Goal: Find specific page/section: Find specific page/section

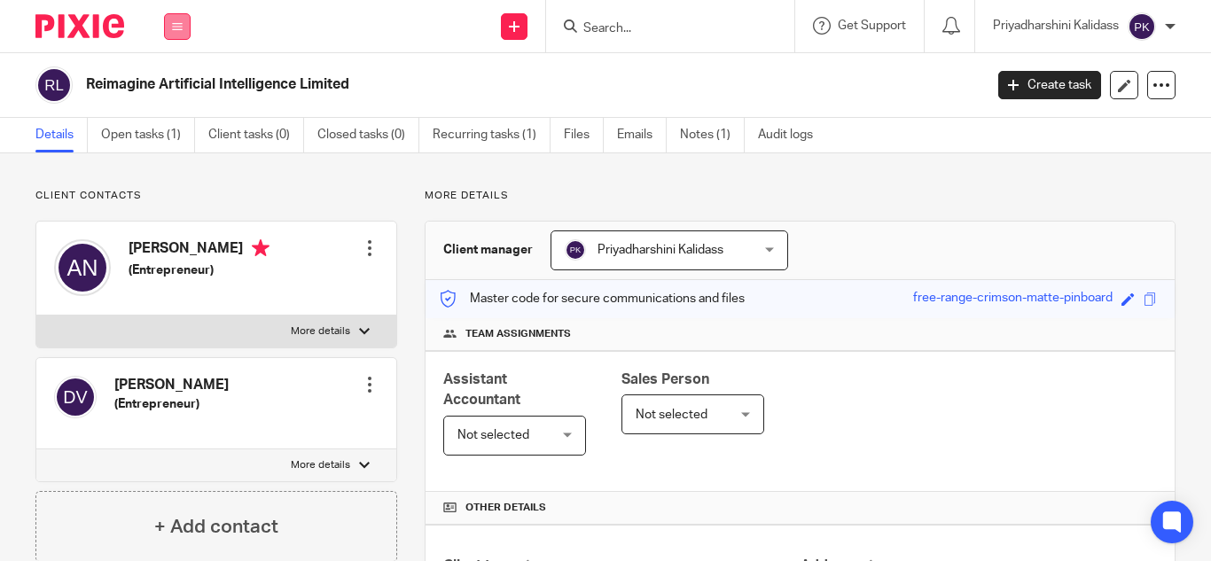
click at [182, 21] on icon at bounding box center [177, 26] width 11 height 11
click at [161, 79] on link "Work" at bounding box center [167, 82] width 28 height 12
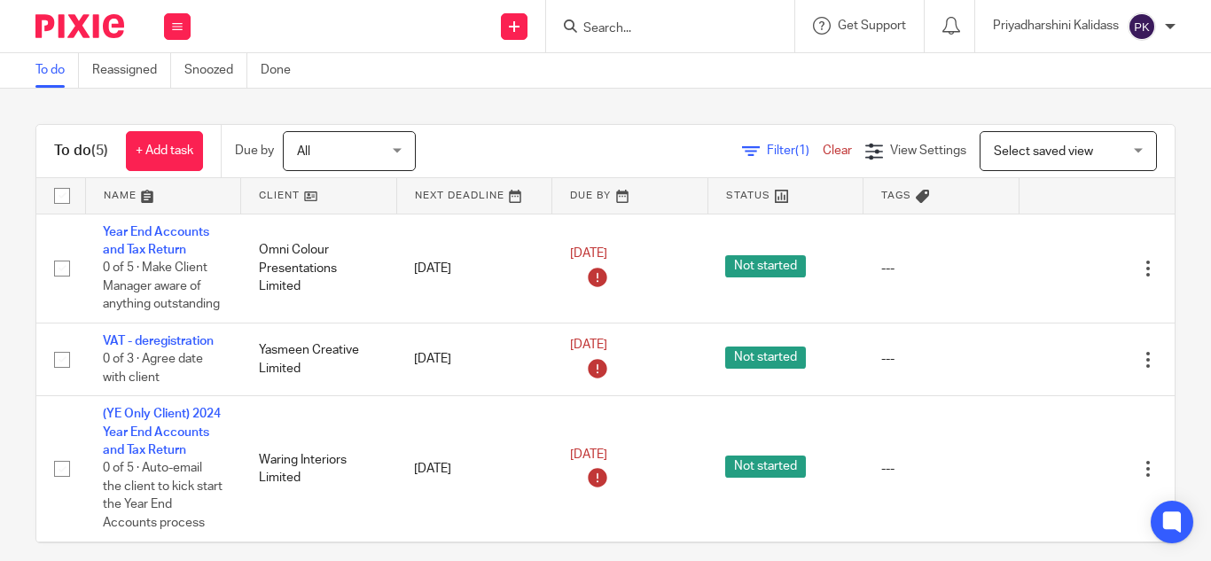
click at [599, 18] on form at bounding box center [676, 26] width 189 height 22
click at [602, 32] on input "Search" at bounding box center [662, 29] width 160 height 16
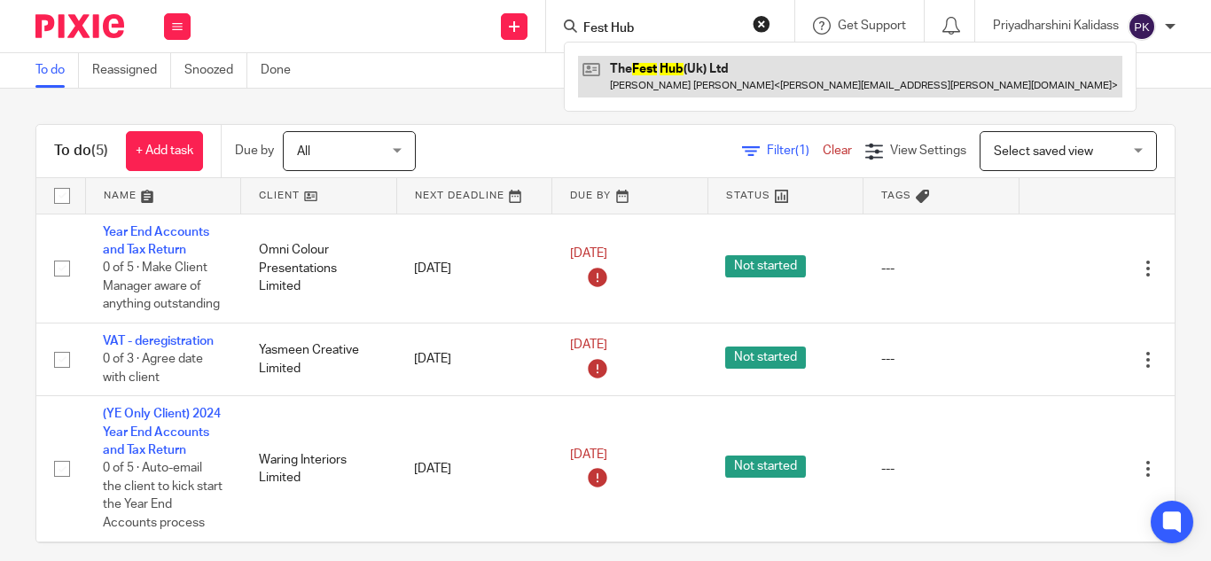
type input "Fest Hub"
click at [666, 81] on link at bounding box center [850, 76] width 544 height 41
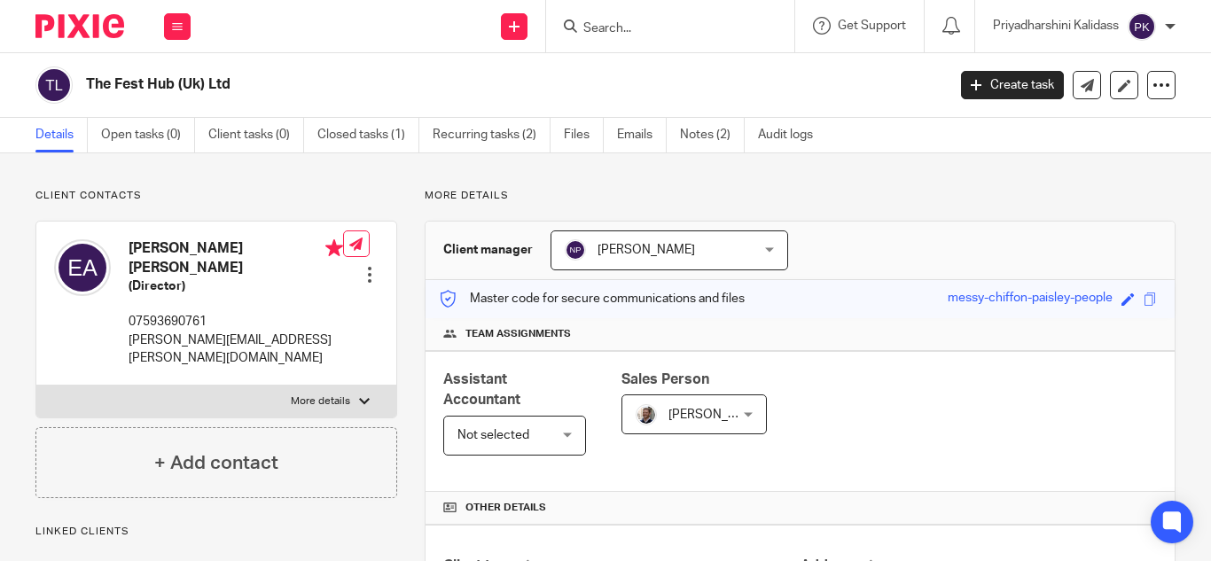
scroll to position [331, 0]
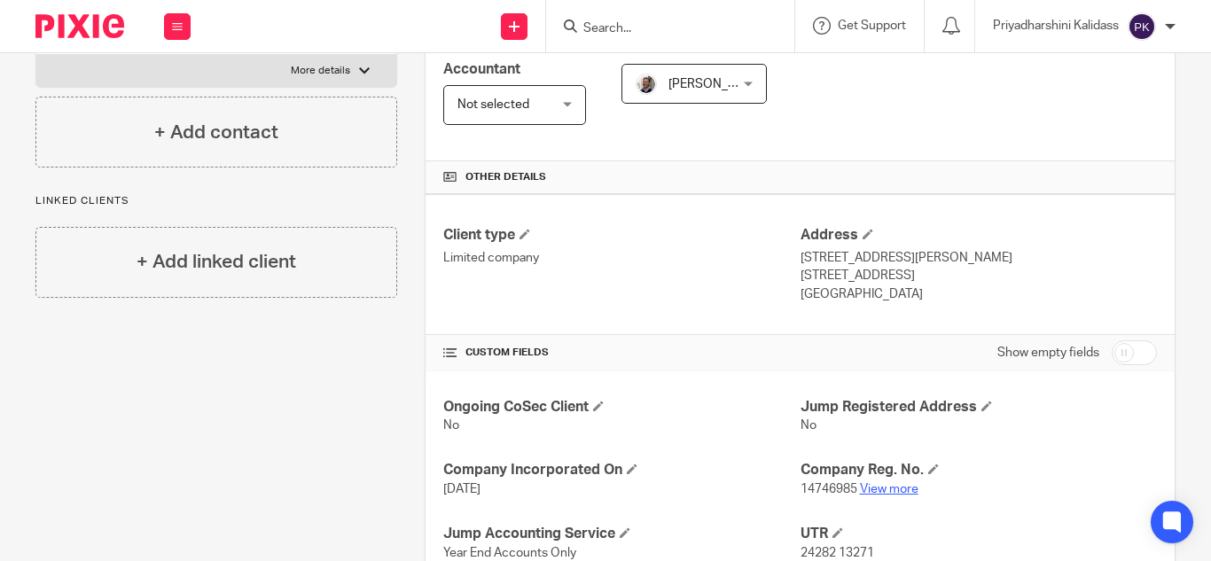
click at [867, 489] on link "View more" at bounding box center [889, 489] width 59 height 12
click at [611, 20] on form at bounding box center [676, 26] width 189 height 22
click at [611, 23] on input "Search" at bounding box center [662, 29] width 160 height 16
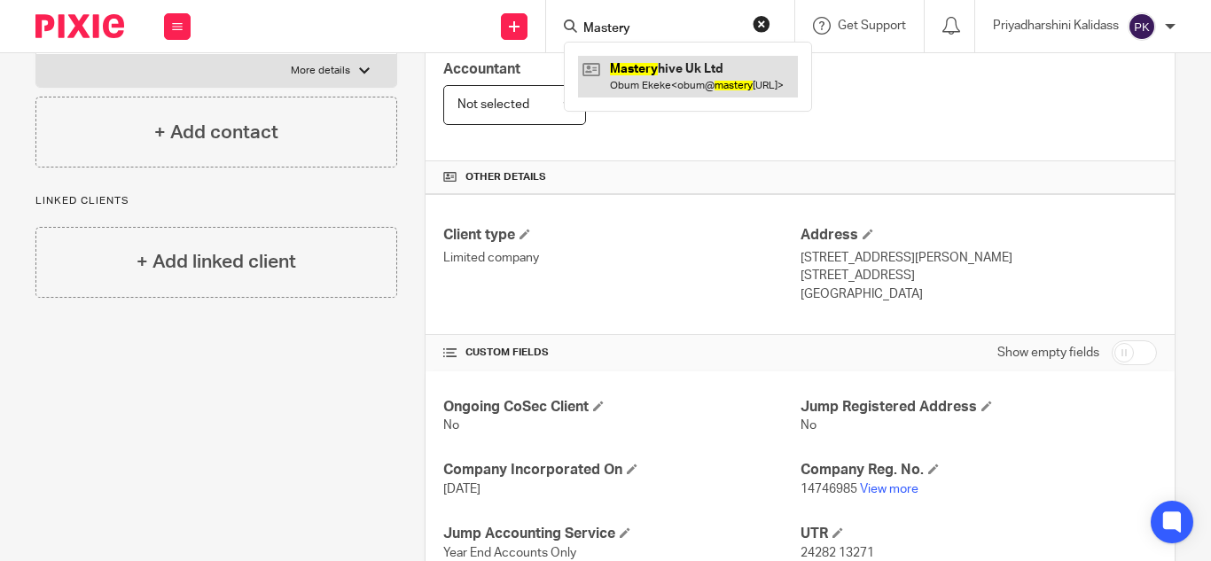
type input "Mastery"
click at [678, 85] on link at bounding box center [688, 76] width 220 height 41
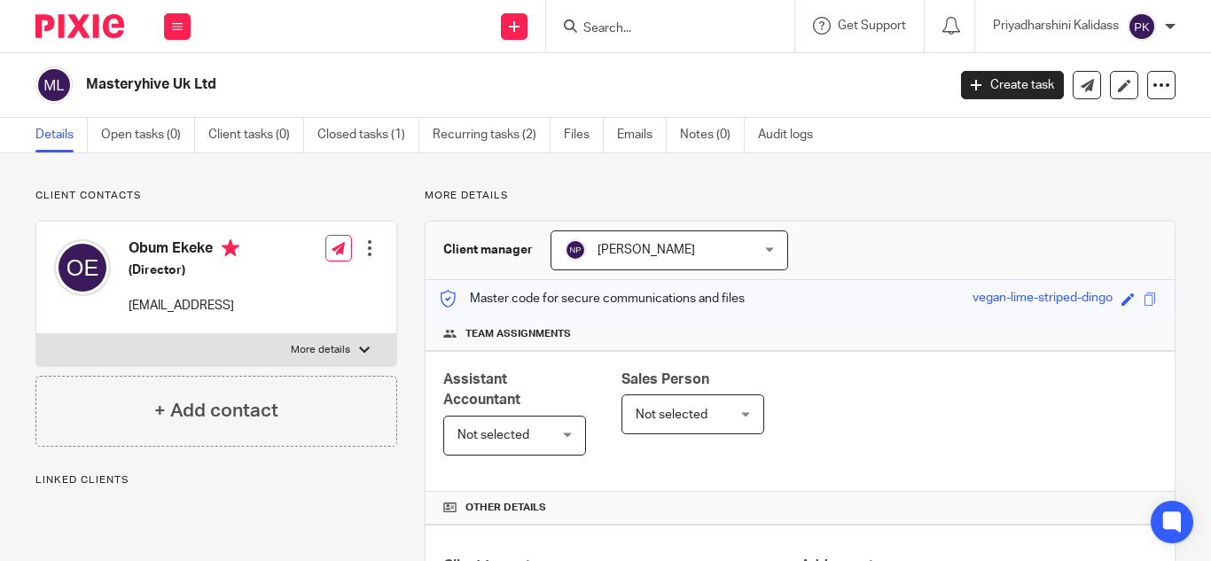
scroll to position [341, 0]
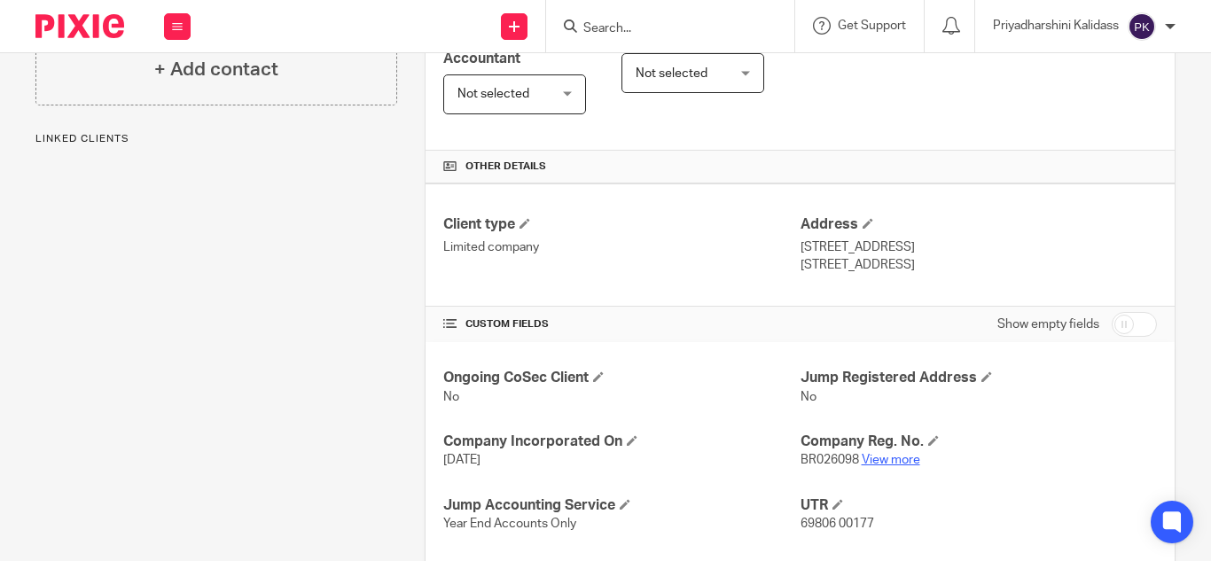
click at [881, 461] on link "View more" at bounding box center [891, 460] width 59 height 12
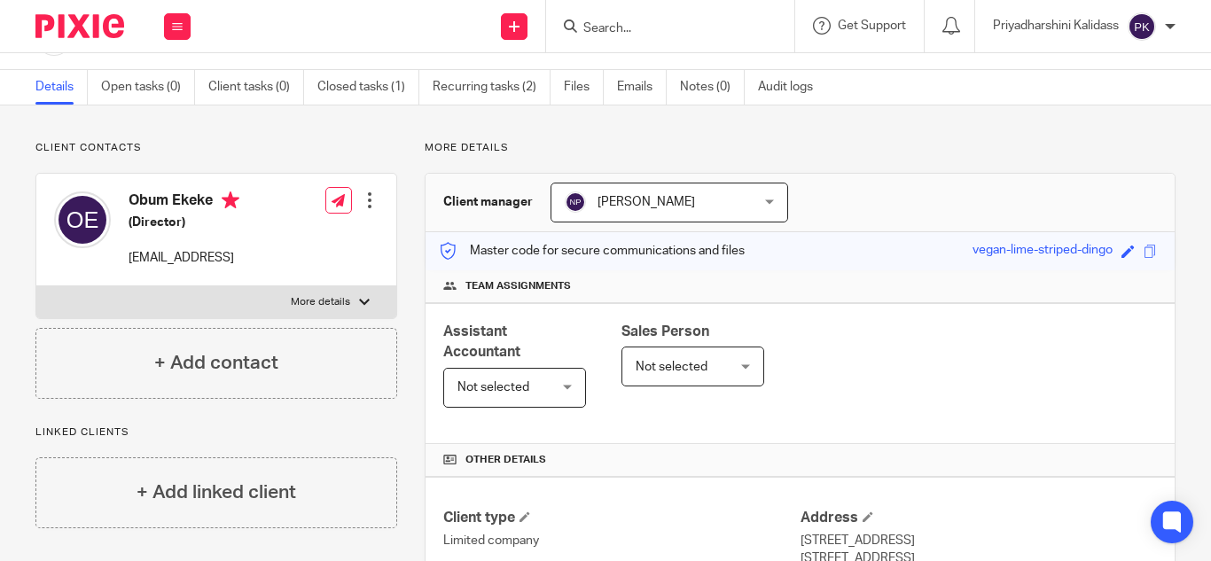
scroll to position [0, 0]
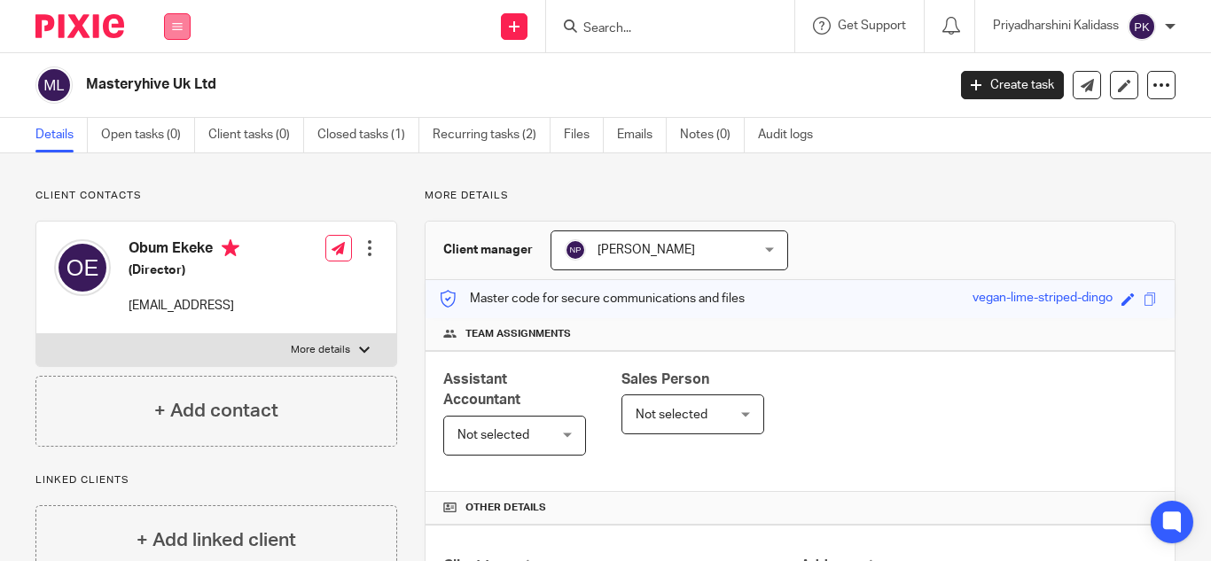
click at [174, 23] on icon at bounding box center [177, 26] width 11 height 11
click at [178, 133] on link "Clients" at bounding box center [173, 135] width 41 height 12
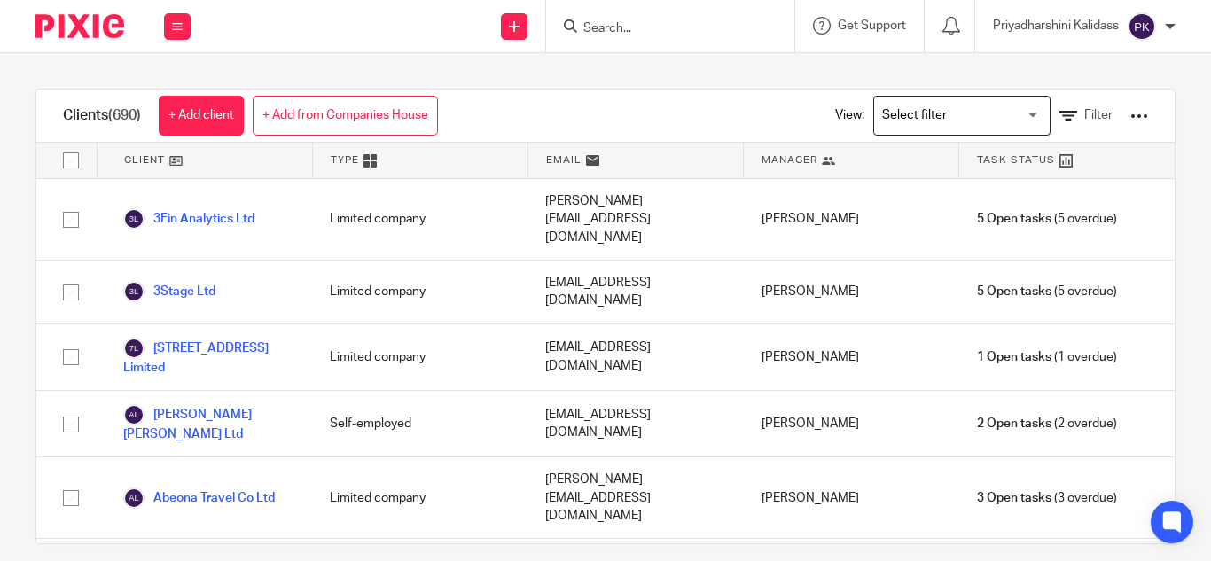
click at [951, 112] on input "Search for option" at bounding box center [958, 115] width 164 height 31
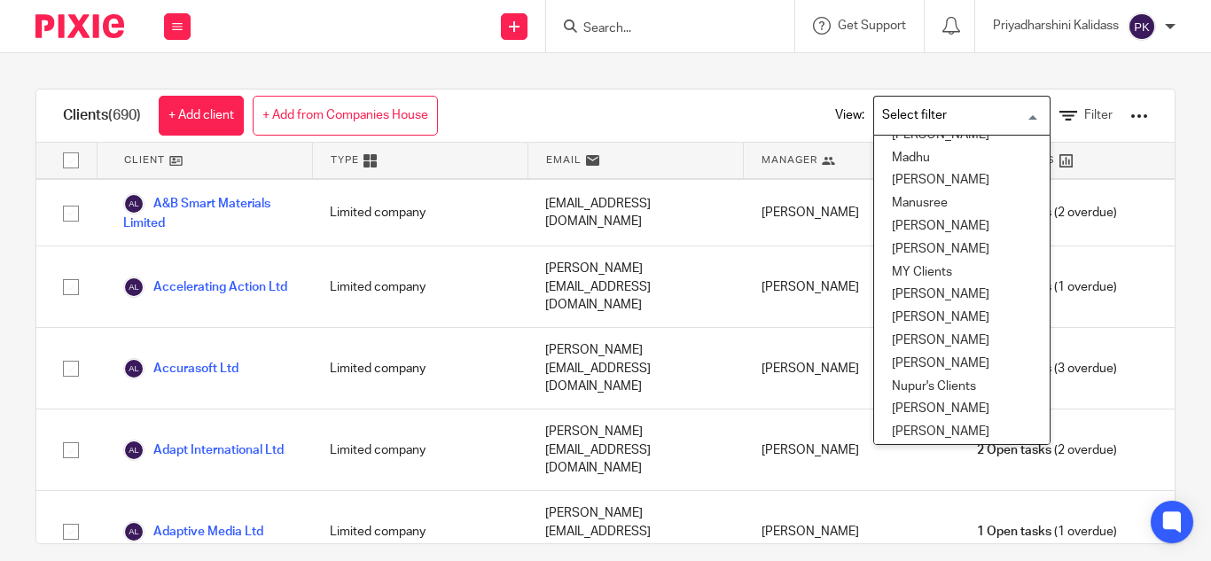
scroll to position [470, 0]
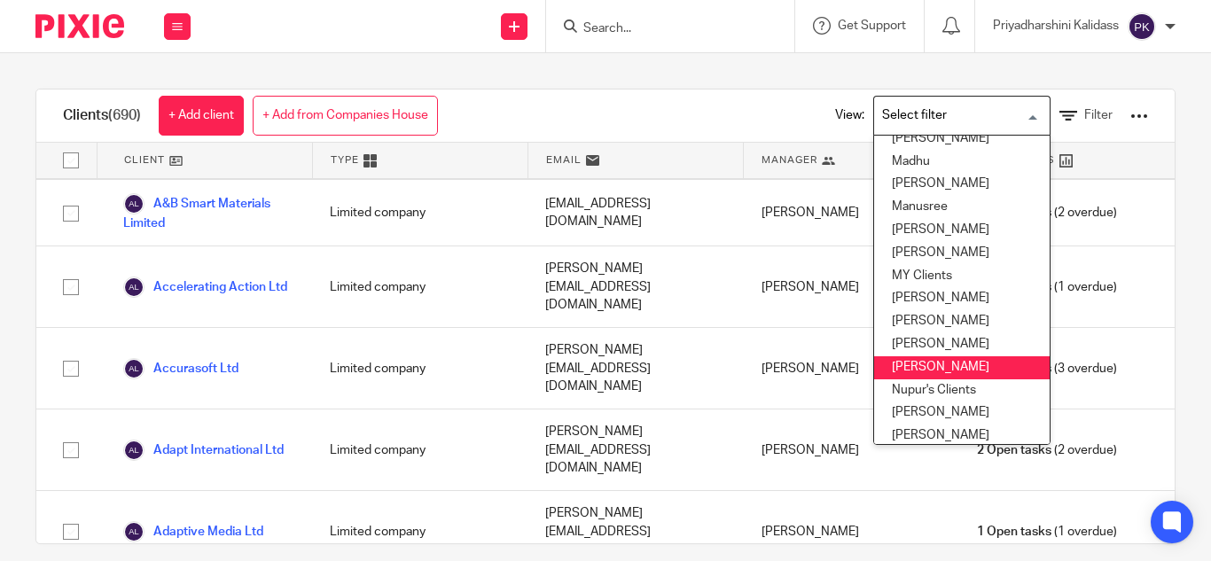
click at [940, 374] on li "[PERSON_NAME]" at bounding box center [962, 367] width 176 height 23
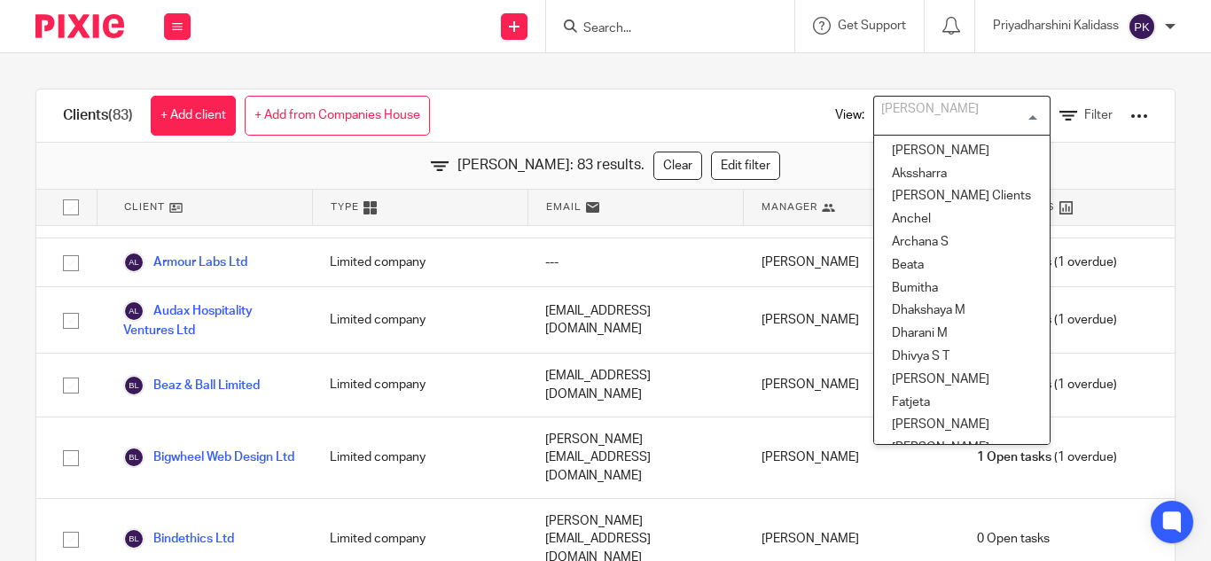
scroll to position [403, 0]
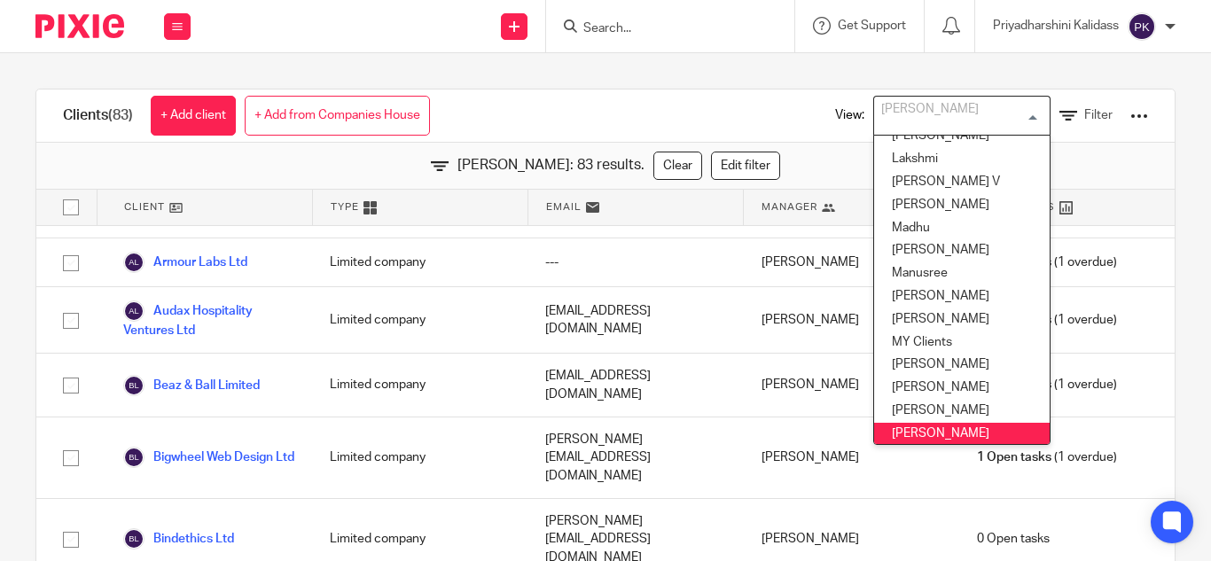
click at [618, 92] on div "Clients (83) + Add client + Add from Companies House View: [PERSON_NAME] Premaa…" at bounding box center [605, 116] width 1138 height 53
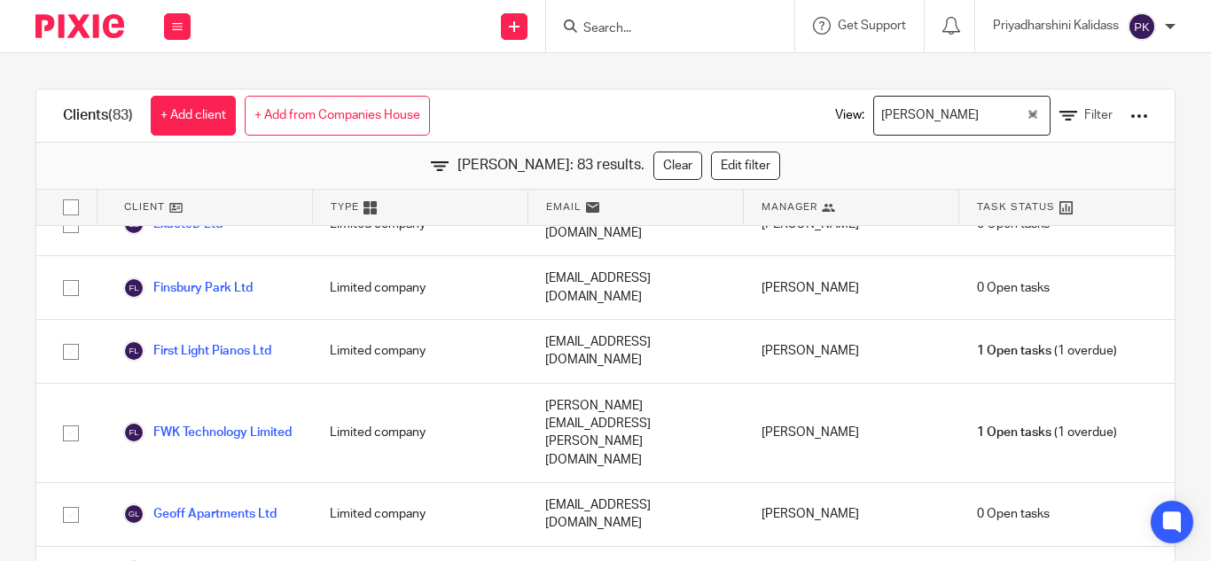
scroll to position [2065, 0]
